Goal: Task Accomplishment & Management: Manage account settings

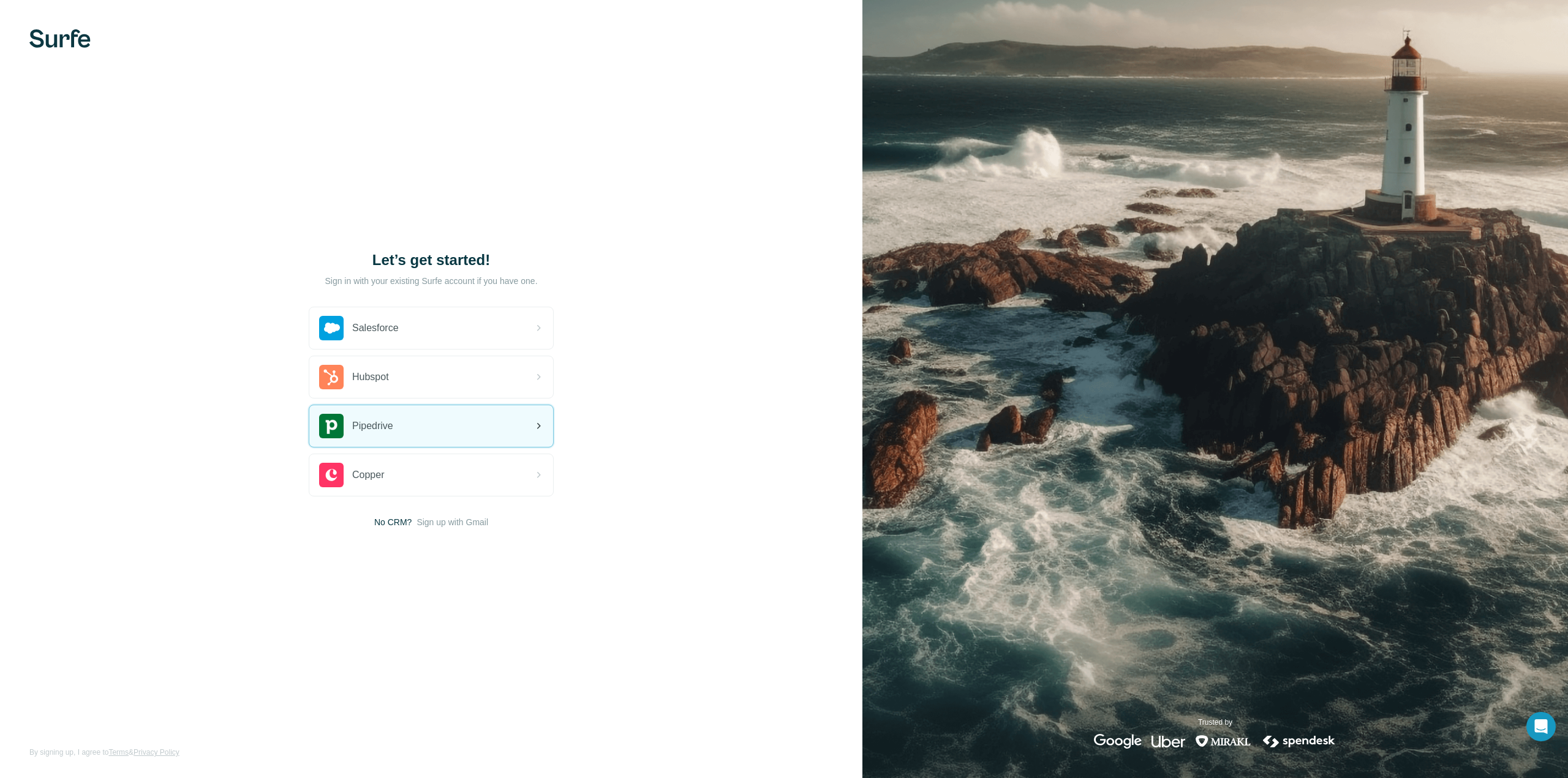
click at [501, 419] on div "Pipedrive" at bounding box center [431, 426] width 244 height 42
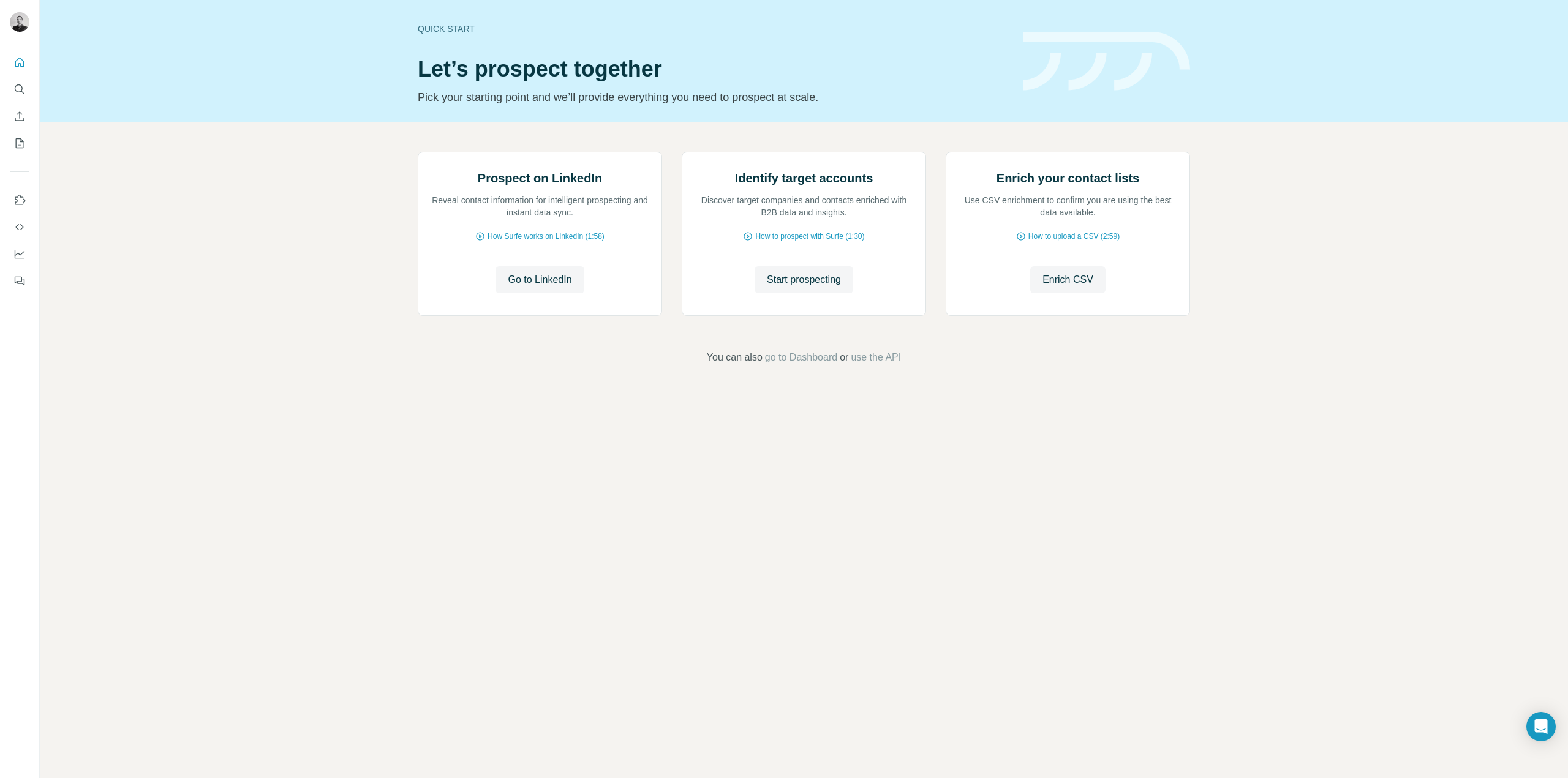
click at [627, 365] on footer "You can also go to Dashboard or use the API" at bounding box center [804, 358] width 1460 height 15
click at [24, 204] on icon "Use Surfe on LinkedIn" at bounding box center [20, 200] width 12 height 12
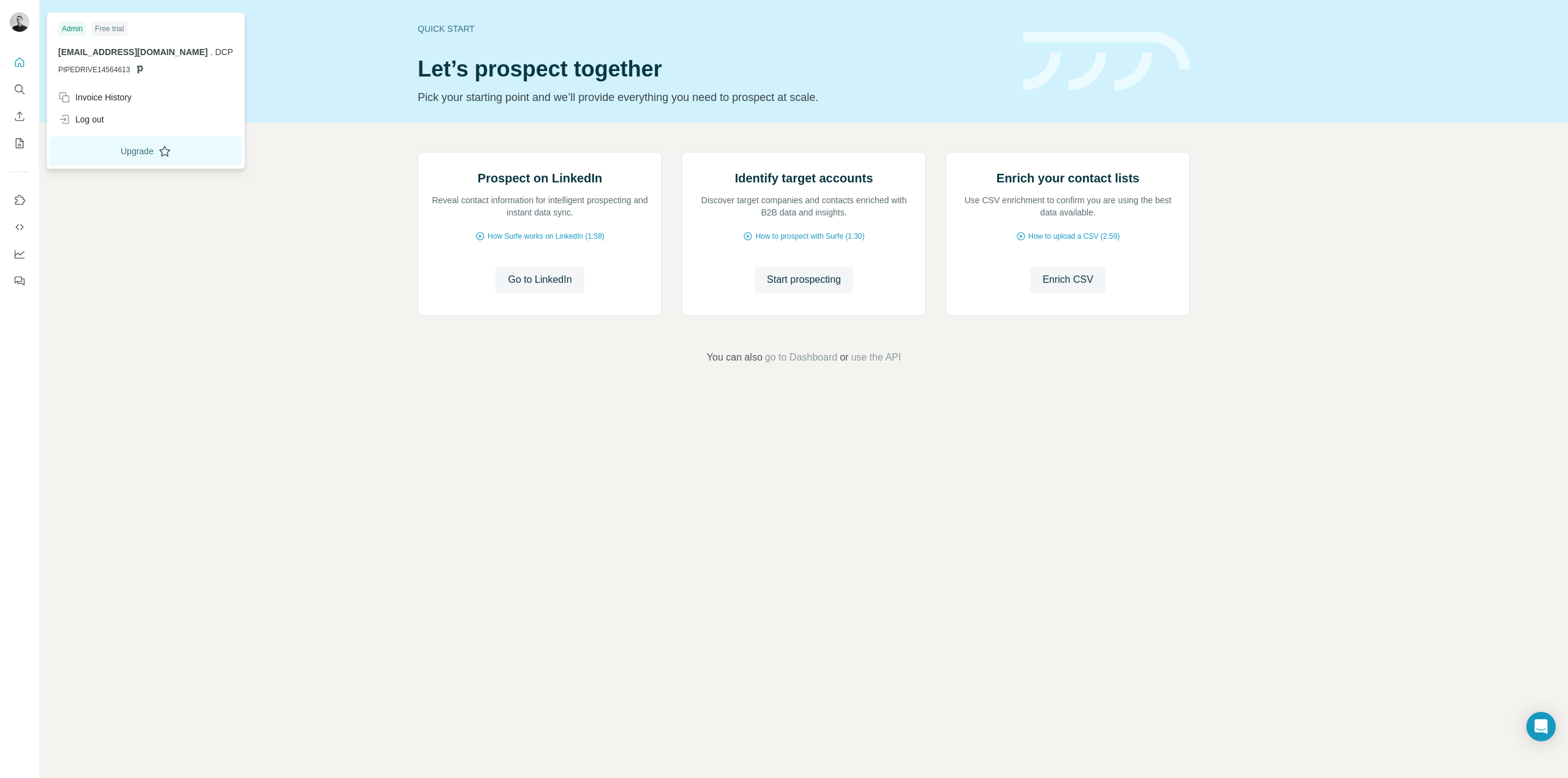
click at [127, 159] on button "Upgrade" at bounding box center [146, 151] width 192 height 29
